Goal: Task Accomplishment & Management: Complete application form

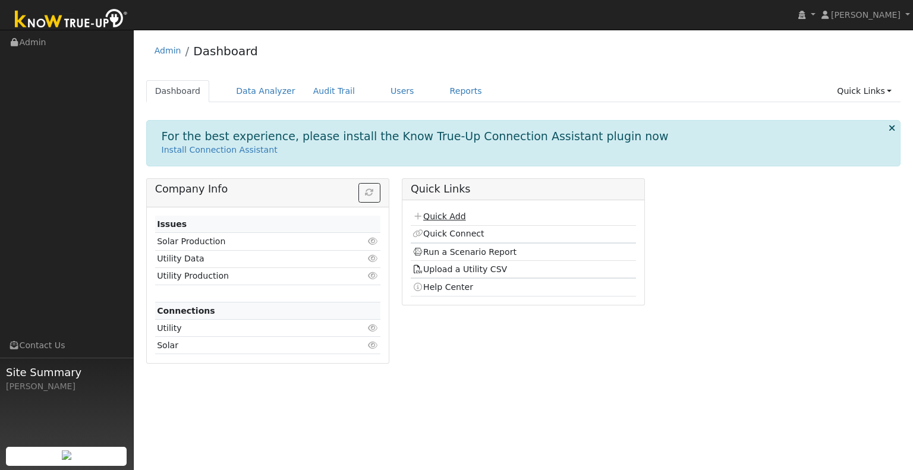
click at [435, 215] on link "Quick Add" at bounding box center [438, 217] width 53 height 10
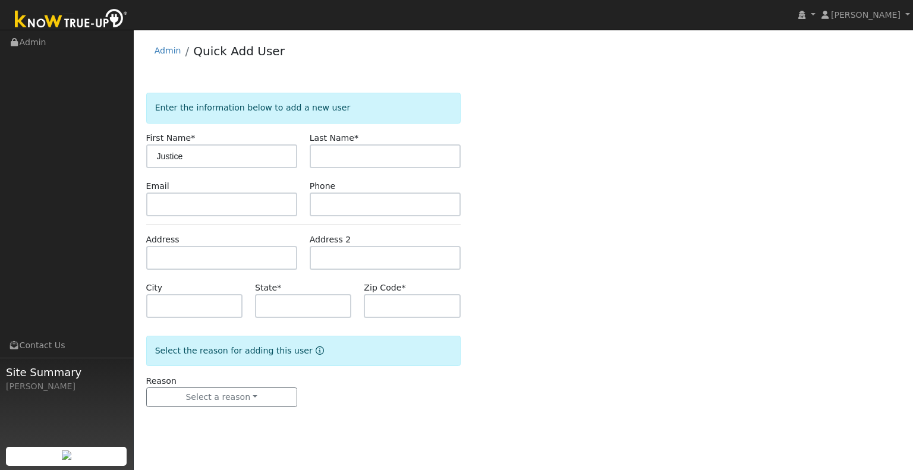
type input "Justice"
type input "[PERSON_NAME]"
type input "CA"
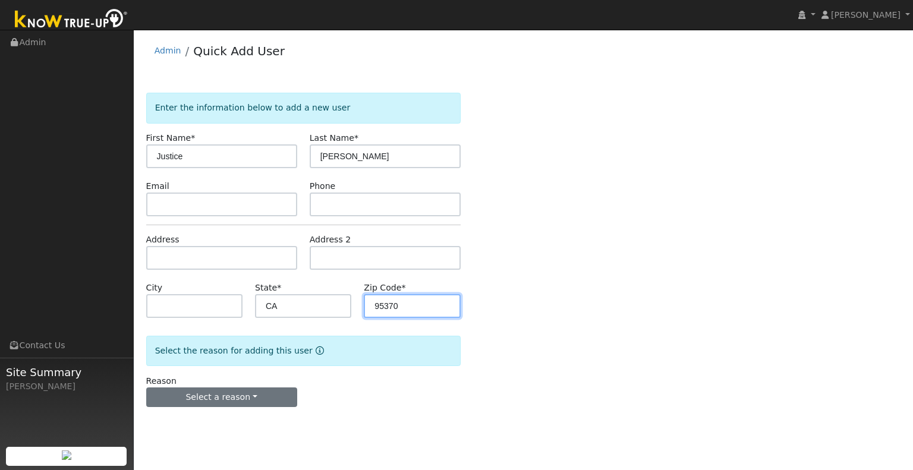
type input "95370"
click at [241, 400] on button "Select a reason" at bounding box center [221, 397] width 151 height 20
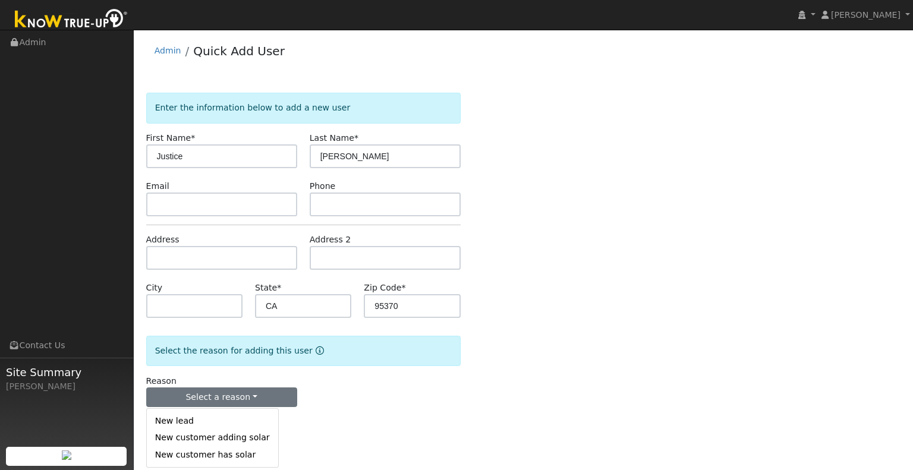
click at [240, 420] on link "New lead" at bounding box center [212, 421] width 131 height 17
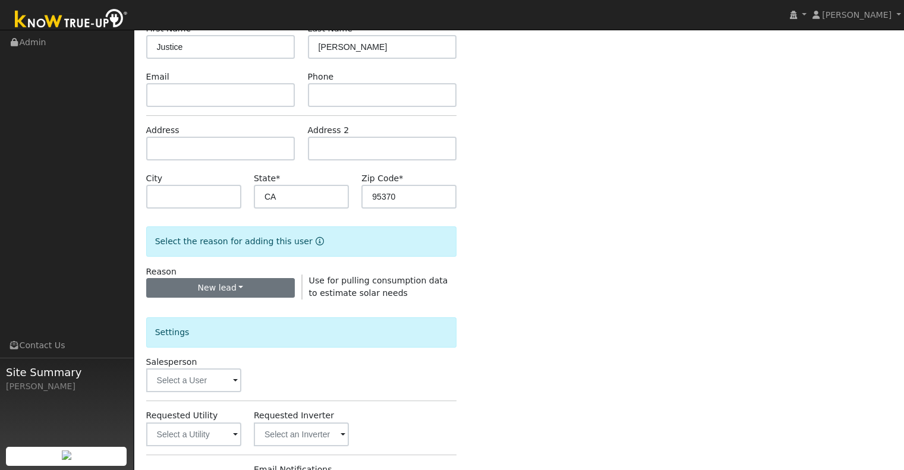
scroll to position [178, 0]
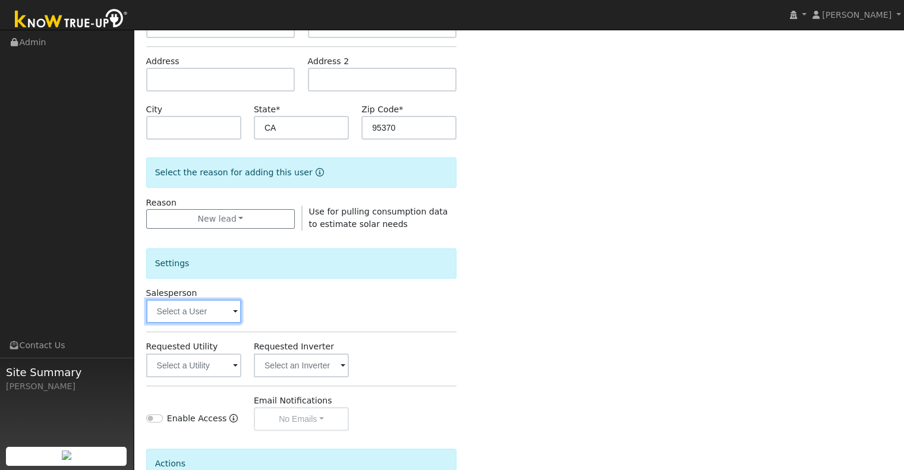
click at [210, 321] on input "text" at bounding box center [193, 311] width 95 height 24
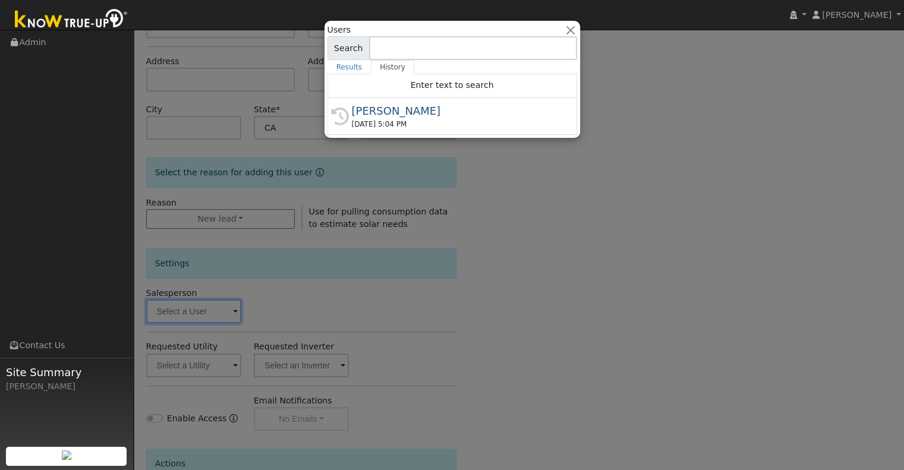
click at [220, 315] on div at bounding box center [452, 235] width 904 height 470
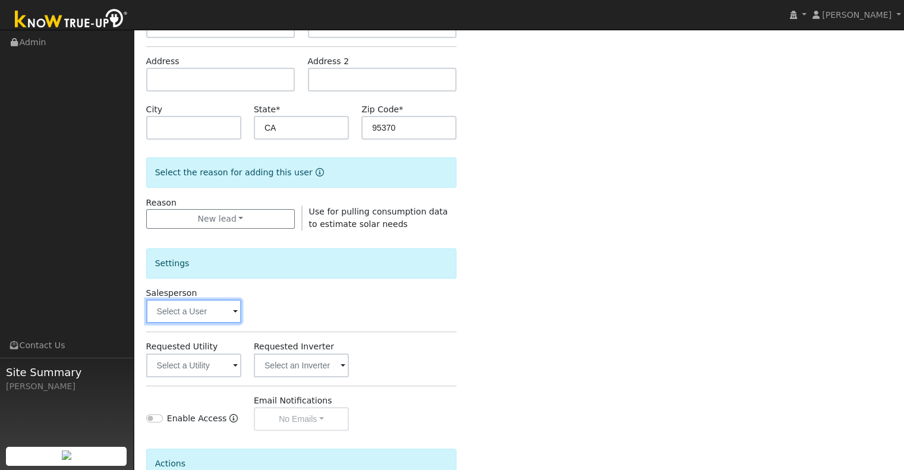
click at [219, 313] on input "text" at bounding box center [193, 311] width 95 height 24
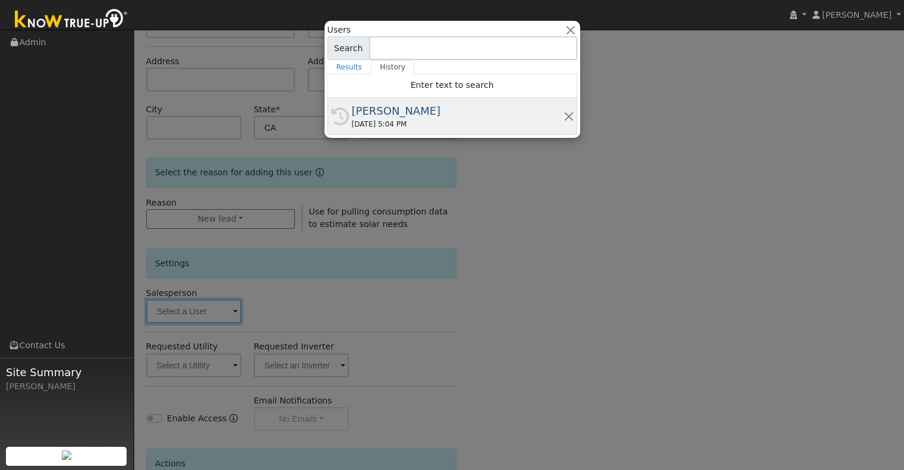
click at [373, 117] on div "[PERSON_NAME]" at bounding box center [458, 111] width 212 height 16
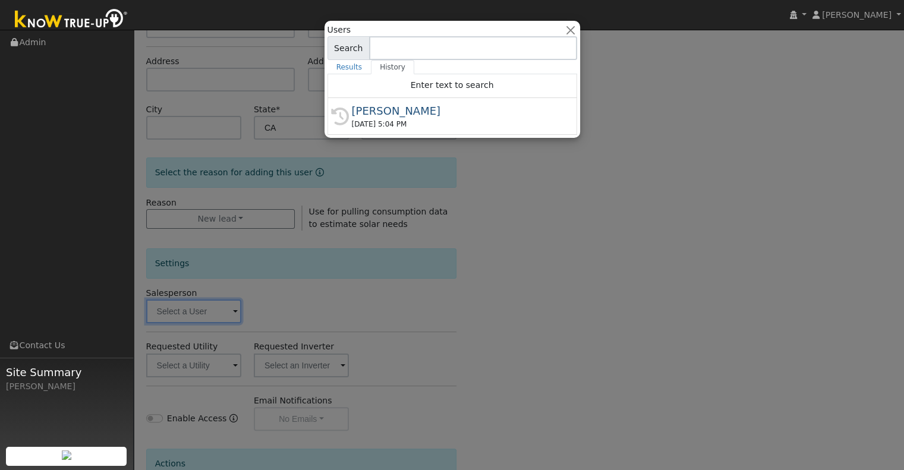
type input "[PERSON_NAME]"
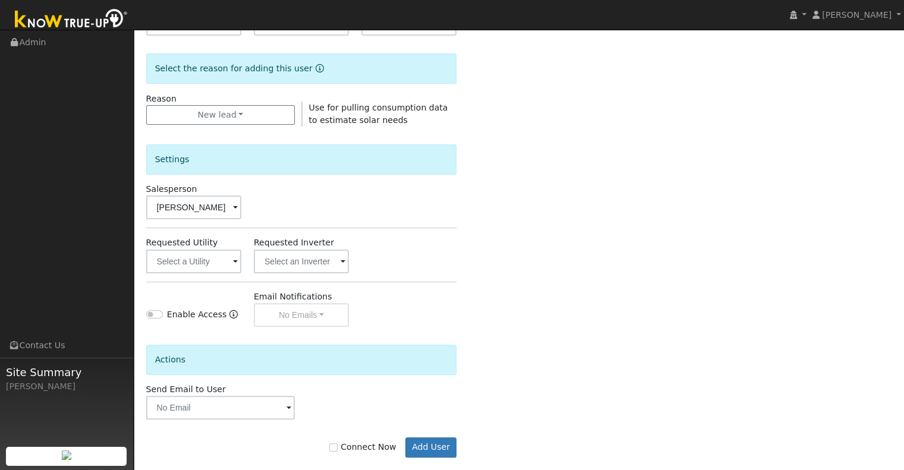
scroll to position [298, 0]
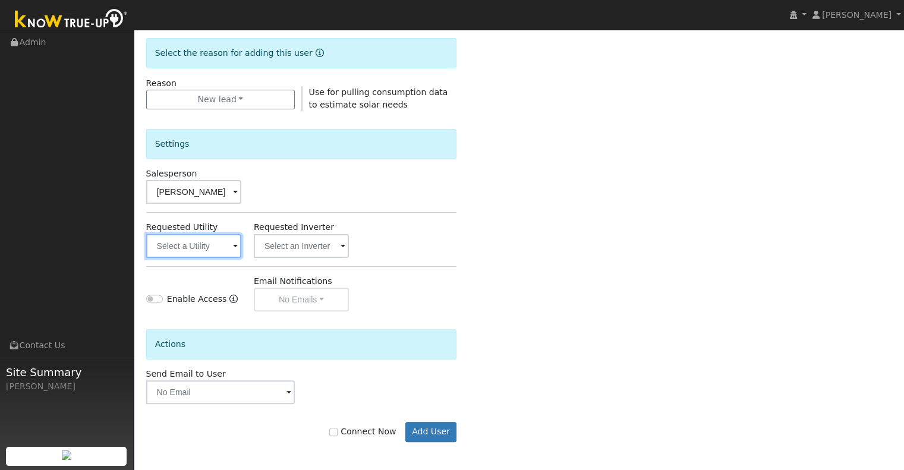
click at [209, 246] on input "text" at bounding box center [193, 246] width 95 height 24
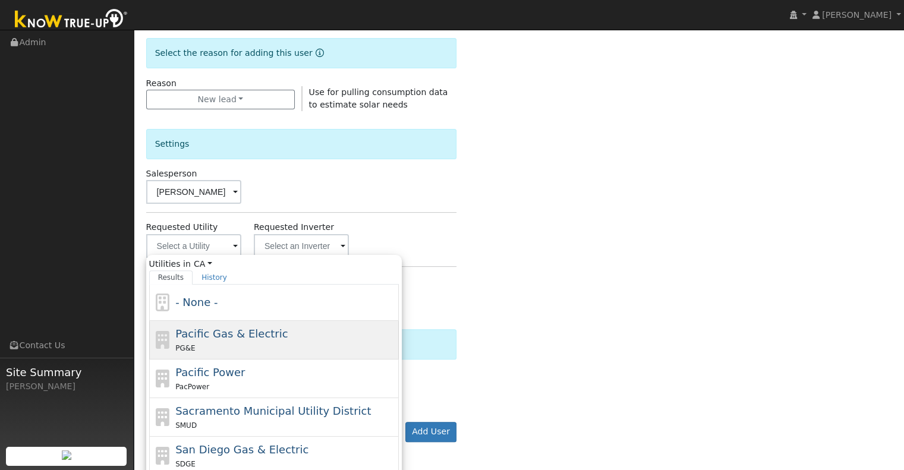
click at [241, 331] on span "Pacific Gas & Electric" at bounding box center [231, 333] width 112 height 12
type input "Pacific Gas & Electric"
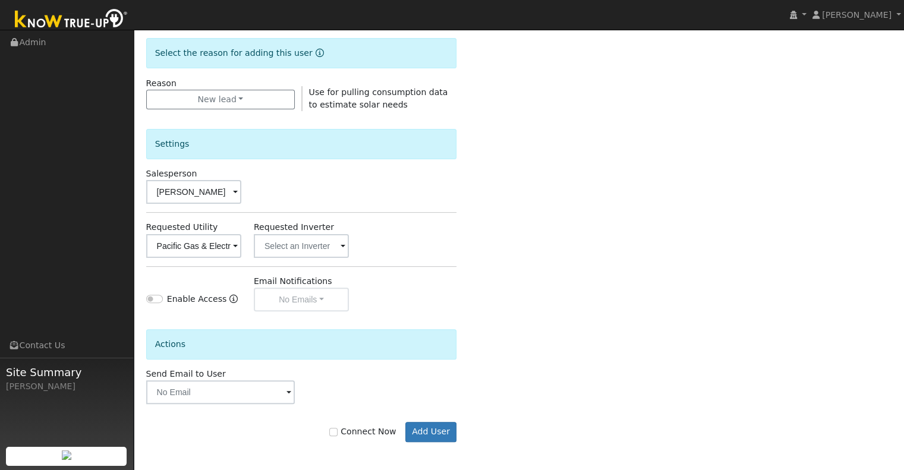
click at [347, 428] on label "Connect Now" at bounding box center [362, 431] width 67 height 12
click at [338, 428] on input "Connect Now" at bounding box center [333, 432] width 8 height 8
checkbox input "true"
click at [420, 434] on button "Add User" at bounding box center [431, 432] width 52 height 20
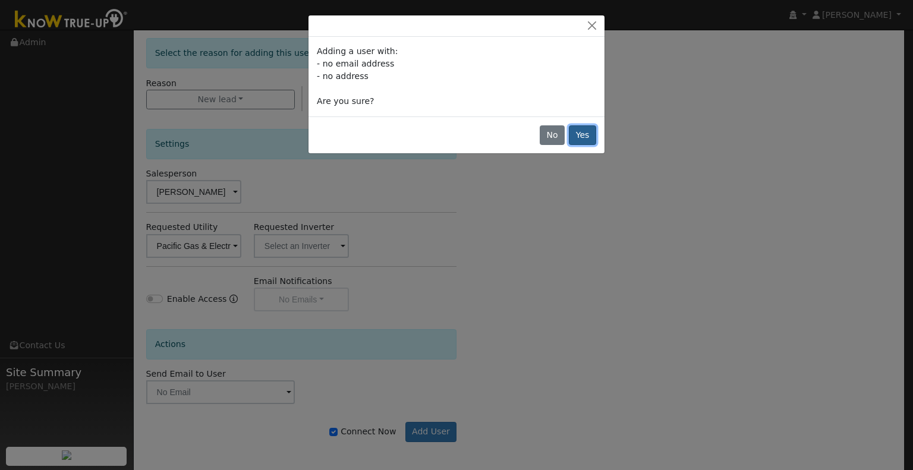
click at [581, 135] on button "Yes" at bounding box center [582, 135] width 27 height 20
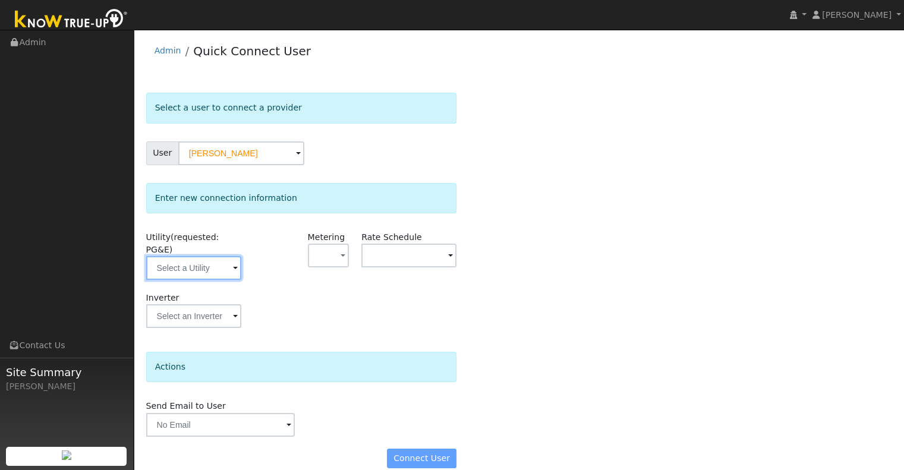
click at [198, 259] on input "text" at bounding box center [193, 268] width 95 height 24
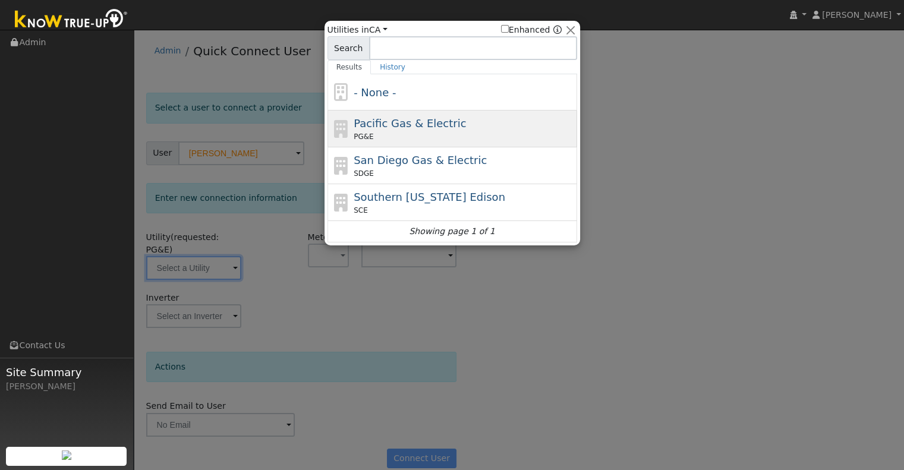
click at [385, 123] on span "Pacific Gas & Electric" at bounding box center [410, 123] width 112 height 12
type input "PG&E"
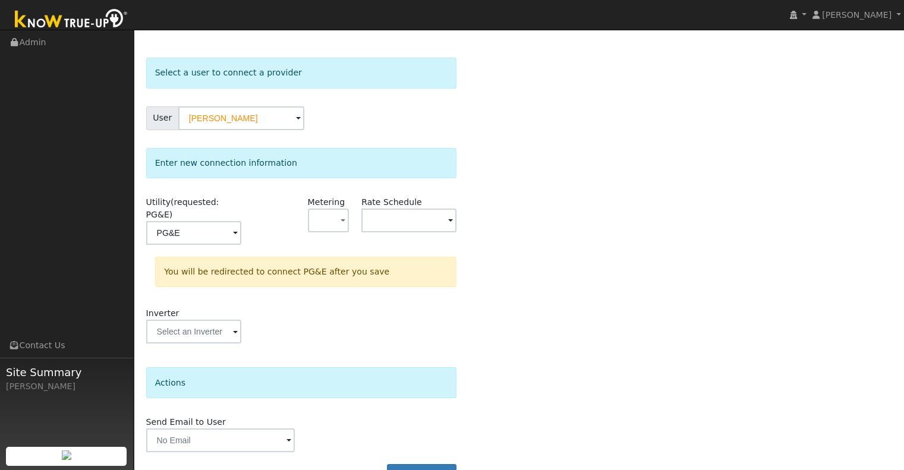
scroll to position [53, 0]
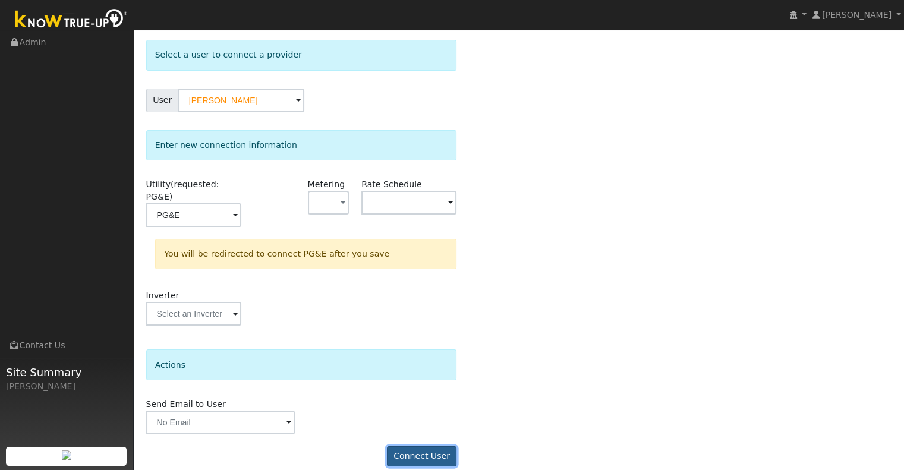
click at [417, 446] on button "Connect User" at bounding box center [422, 456] width 70 height 20
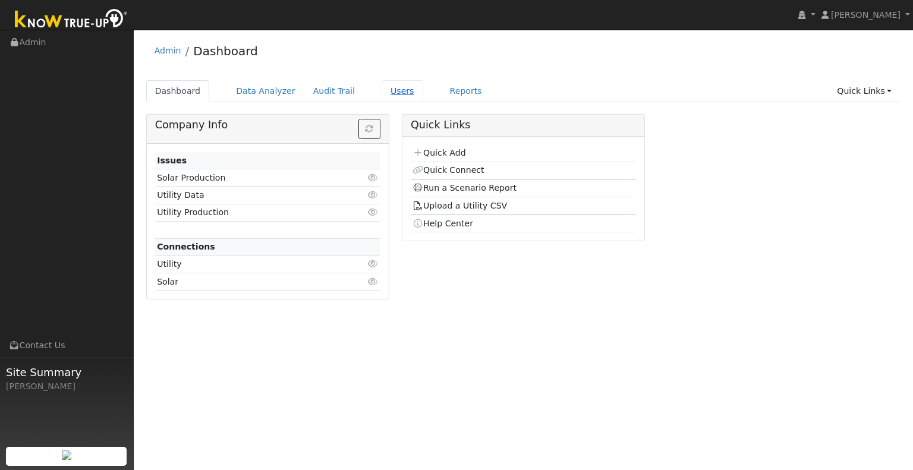
click at [381, 95] on link "Users" at bounding box center [402, 91] width 42 height 22
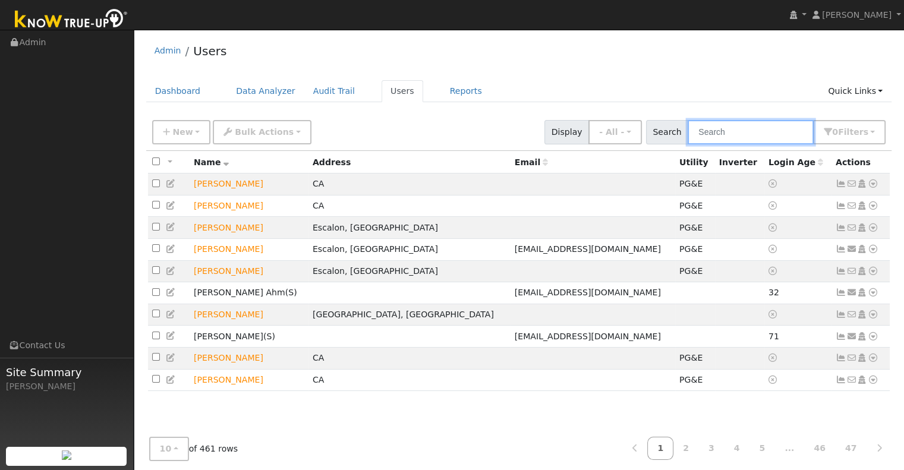
click at [715, 125] on input "text" at bounding box center [750, 132] width 126 height 24
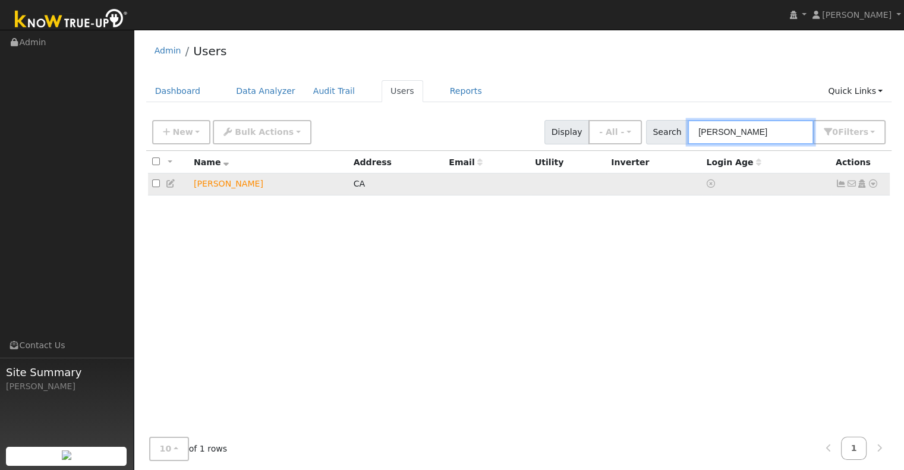
type input "gilbert"
click at [872, 185] on icon at bounding box center [873, 183] width 11 height 8
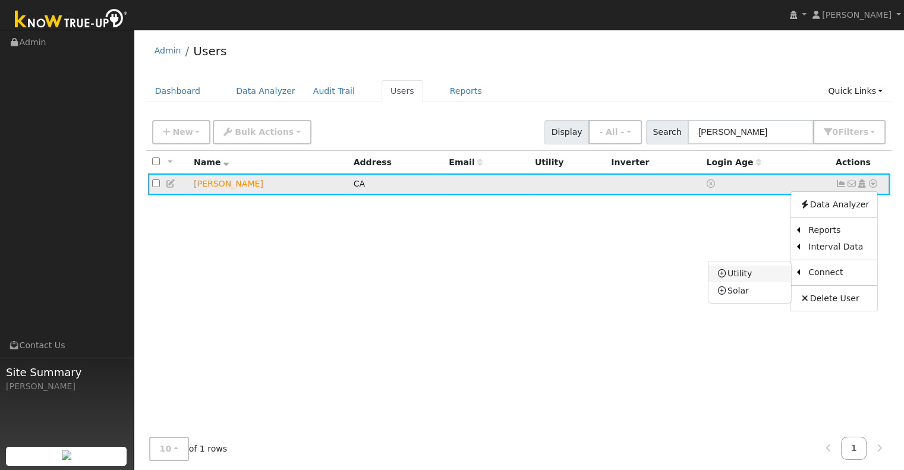
click at [750, 278] on link "Utility" at bounding box center [749, 274] width 83 height 17
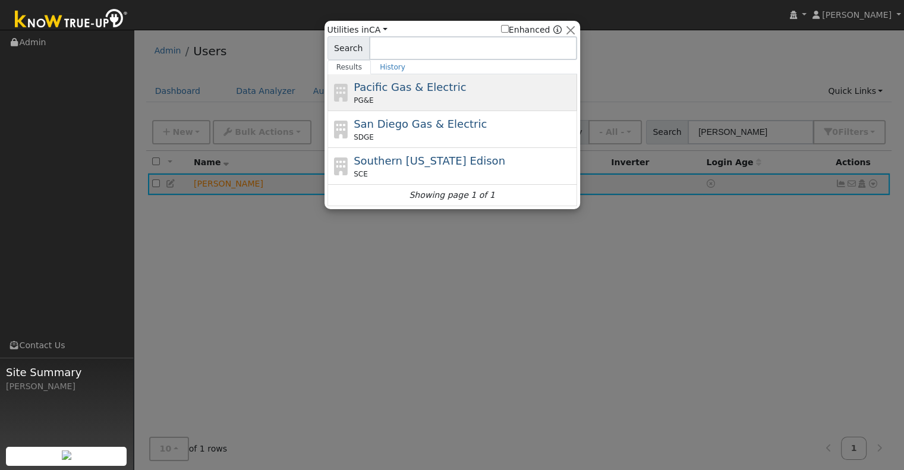
click at [478, 94] on div "Pacific Gas & Electric PG&E" at bounding box center [464, 92] width 220 height 27
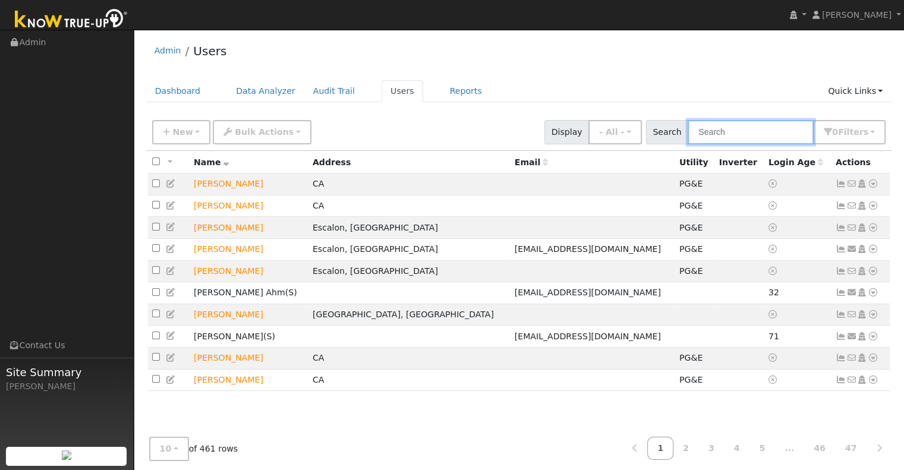
click at [727, 133] on input "text" at bounding box center [750, 132] width 126 height 24
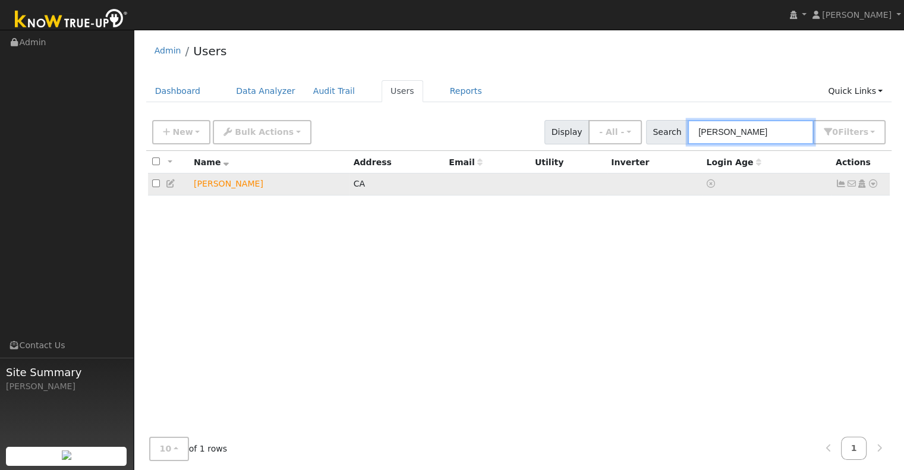
type input "gilbert"
click at [875, 187] on icon at bounding box center [873, 183] width 11 height 8
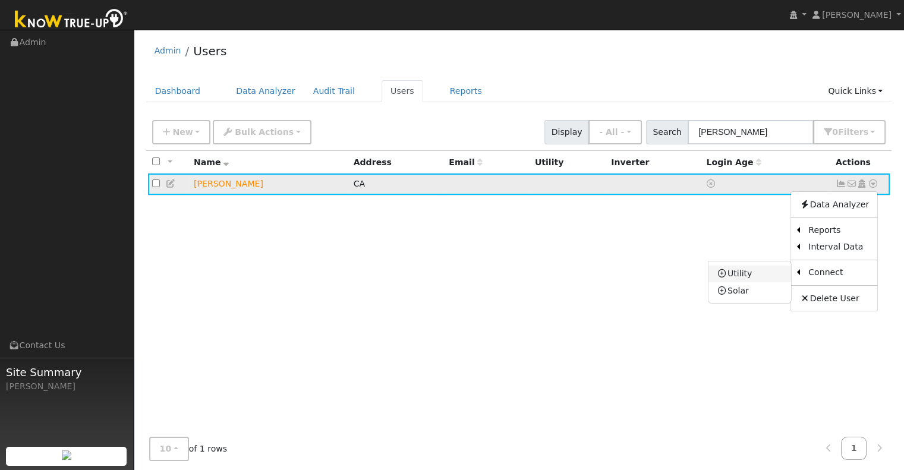
click at [773, 277] on link "Utility" at bounding box center [749, 274] width 83 height 17
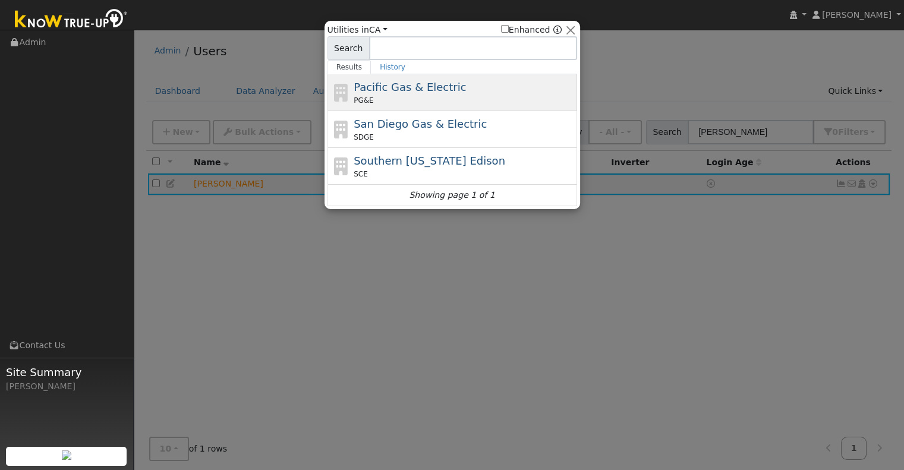
click at [483, 111] on div "Pacific Gas & Electric PG&E" at bounding box center [452, 129] width 250 height 37
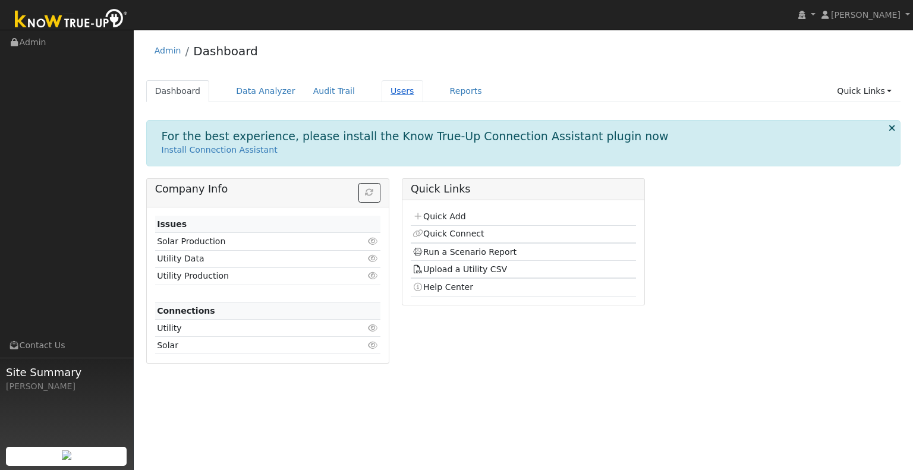
click at [387, 97] on link "Users" at bounding box center [402, 91] width 42 height 22
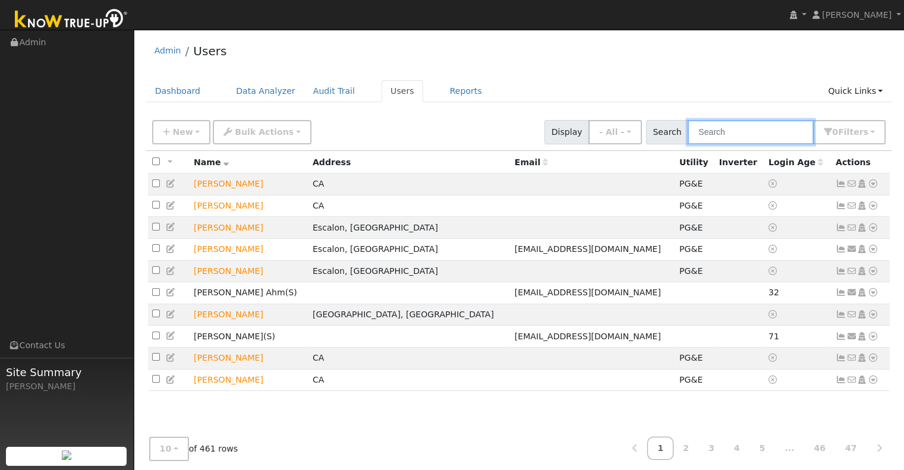
click at [723, 126] on input "text" at bounding box center [750, 132] width 126 height 24
type input "[PERSON_NAME]"
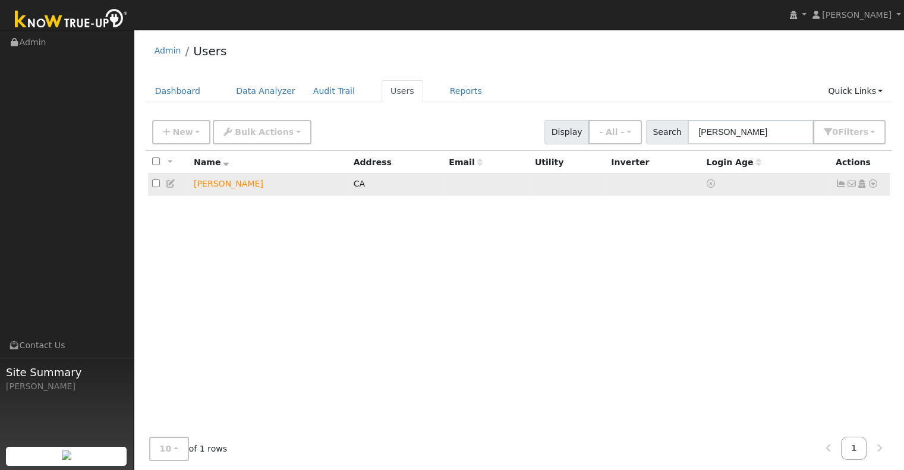
click at [875, 185] on icon at bounding box center [873, 183] width 11 height 8
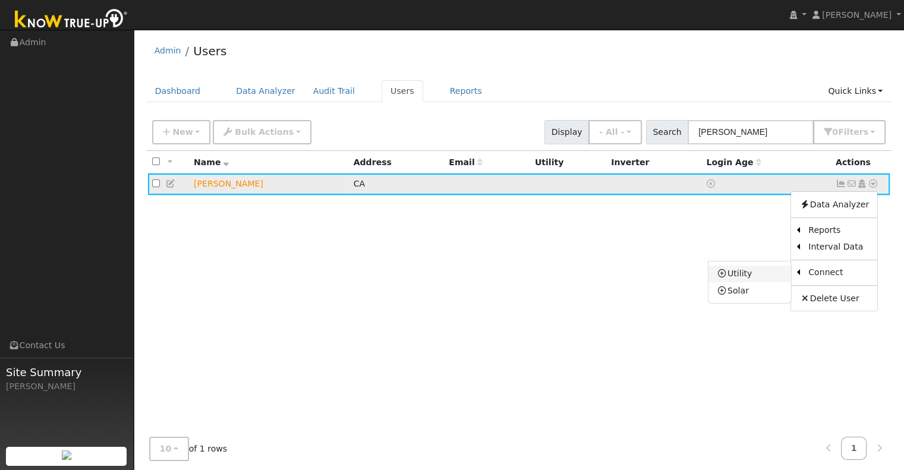
click at [768, 279] on link "Utility" at bounding box center [749, 274] width 83 height 17
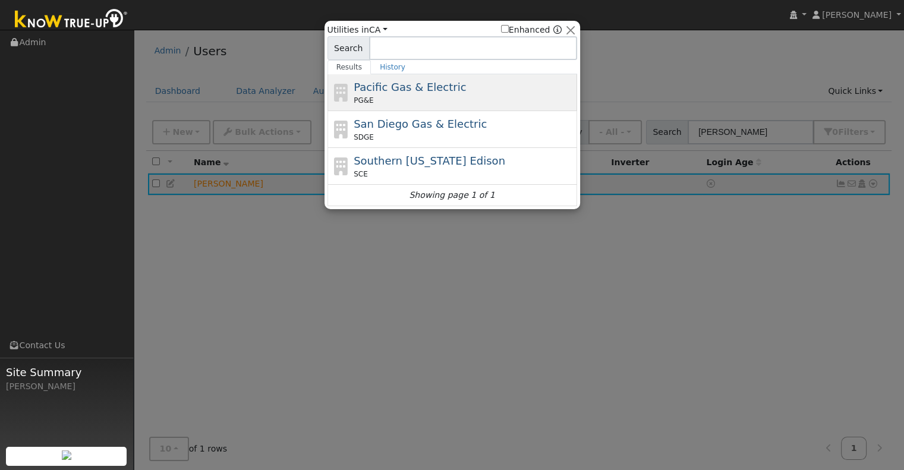
click at [447, 87] on span "Pacific Gas & Electric" at bounding box center [410, 87] width 112 height 12
